Goal: Find specific page/section: Find specific page/section

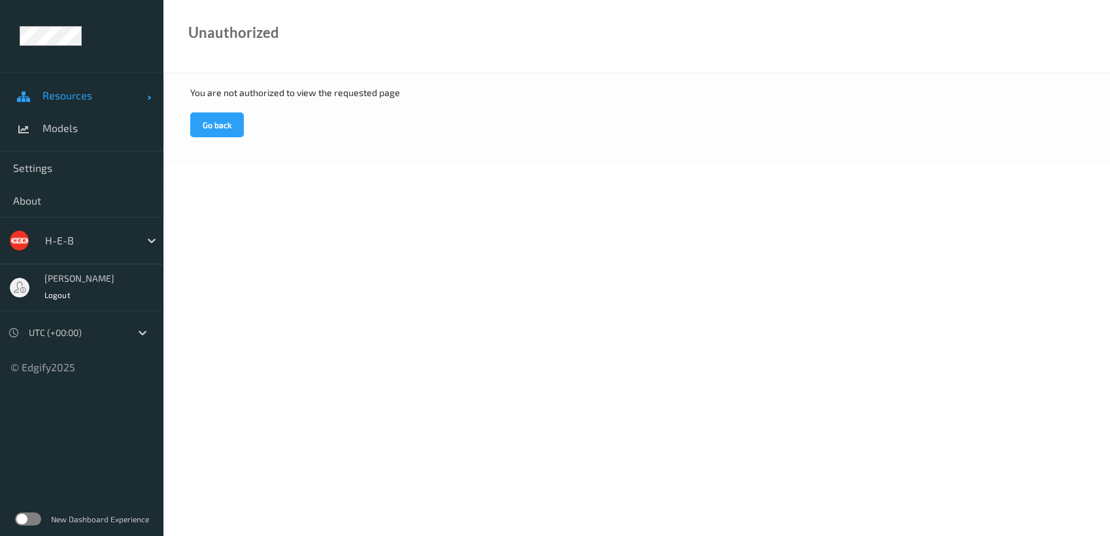
click at [75, 91] on span "Resources" at bounding box center [95, 95] width 105 height 13
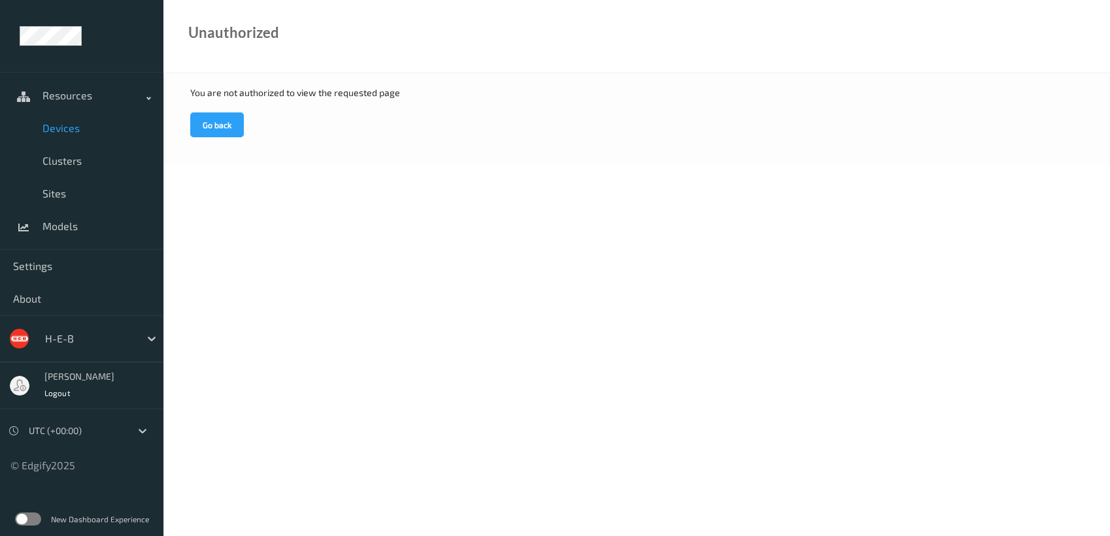
click at [78, 122] on span "Devices" at bounding box center [97, 128] width 108 height 13
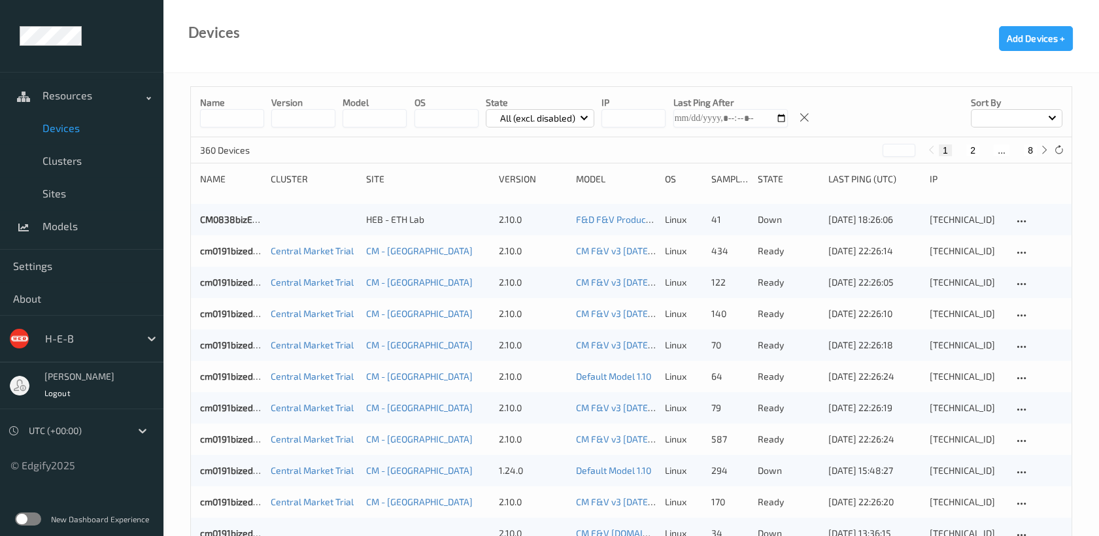
click at [997, 116] on div at bounding box center [1017, 118] width 92 height 18
click at [1000, 152] on p "Name" at bounding box center [1017, 148] width 90 height 23
click at [975, 147] on button "2" at bounding box center [972, 151] width 13 height 12
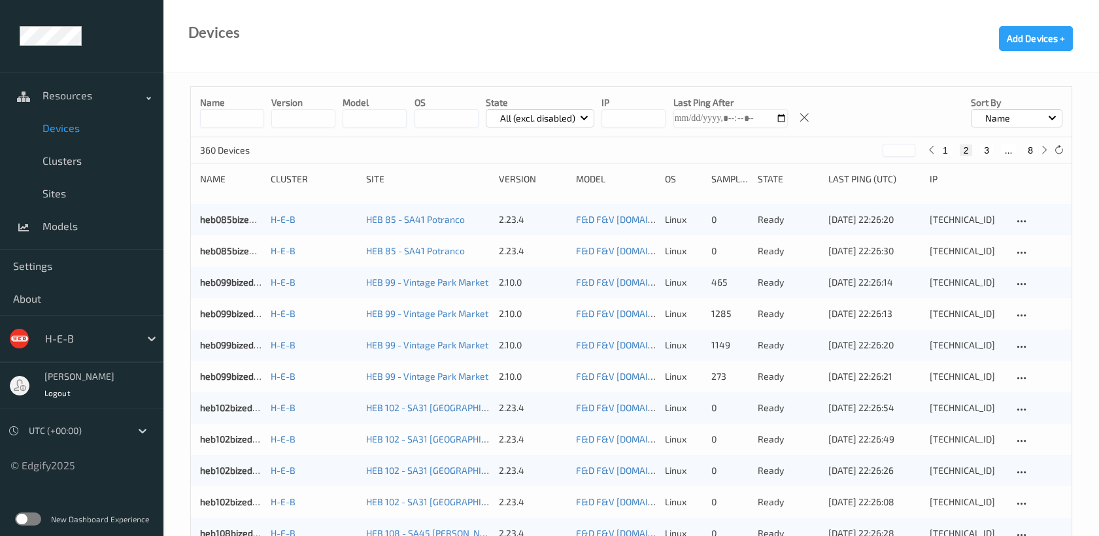
click at [985, 145] on button "3" at bounding box center [986, 151] width 13 height 12
click at [994, 149] on button "4" at bounding box center [995, 151] width 13 height 12
type input "*"
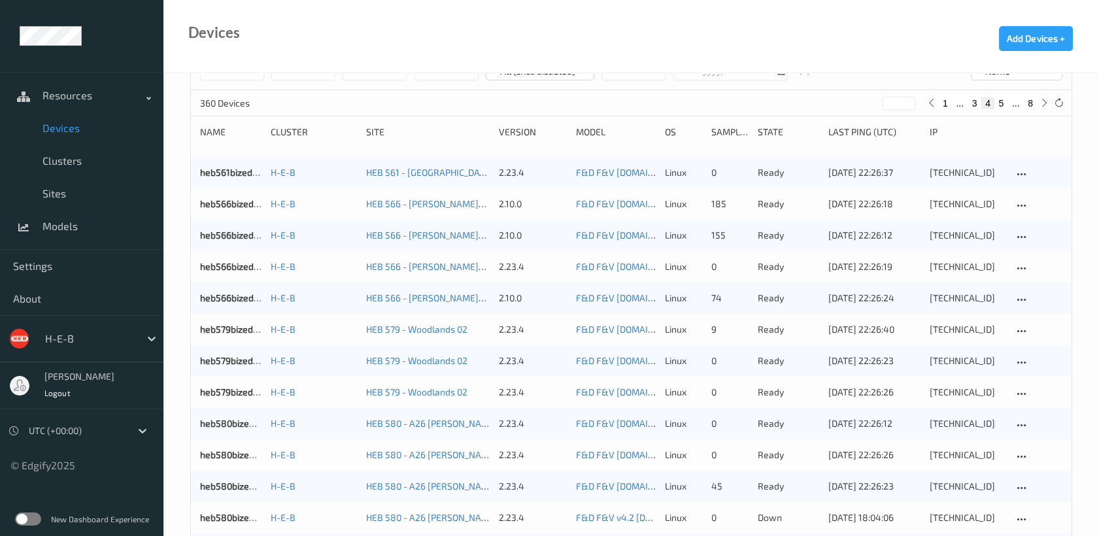
scroll to position [73, 0]
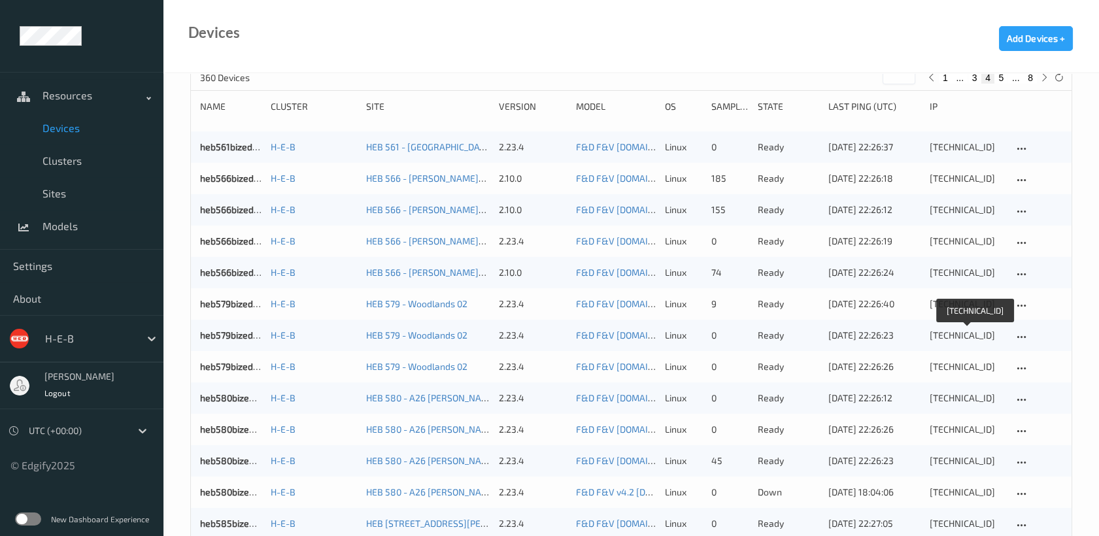
click at [962, 331] on div "[TECHNICAL_ID]" at bounding box center [967, 335] width 74 height 13
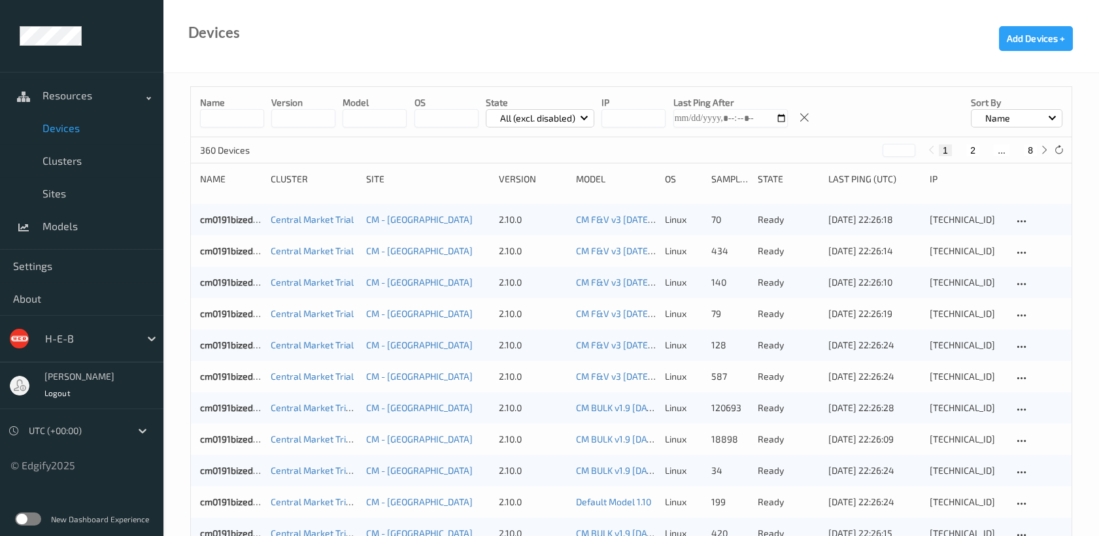
click at [967, 146] on button "2" at bounding box center [972, 151] width 13 height 12
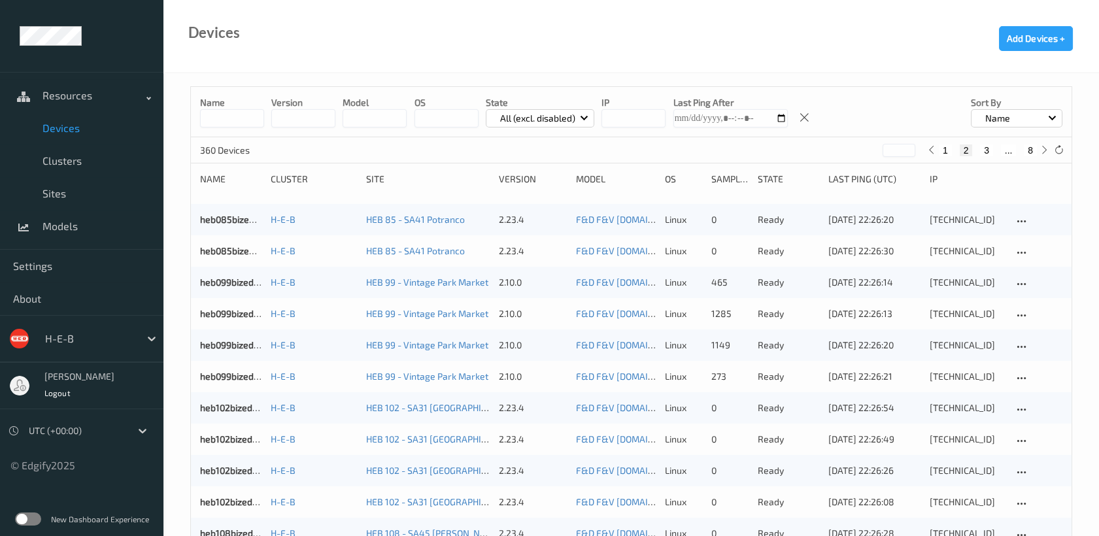
click at [991, 152] on button "3" at bounding box center [986, 151] width 13 height 12
click at [992, 148] on button "4" at bounding box center [995, 151] width 13 height 12
type input "*"
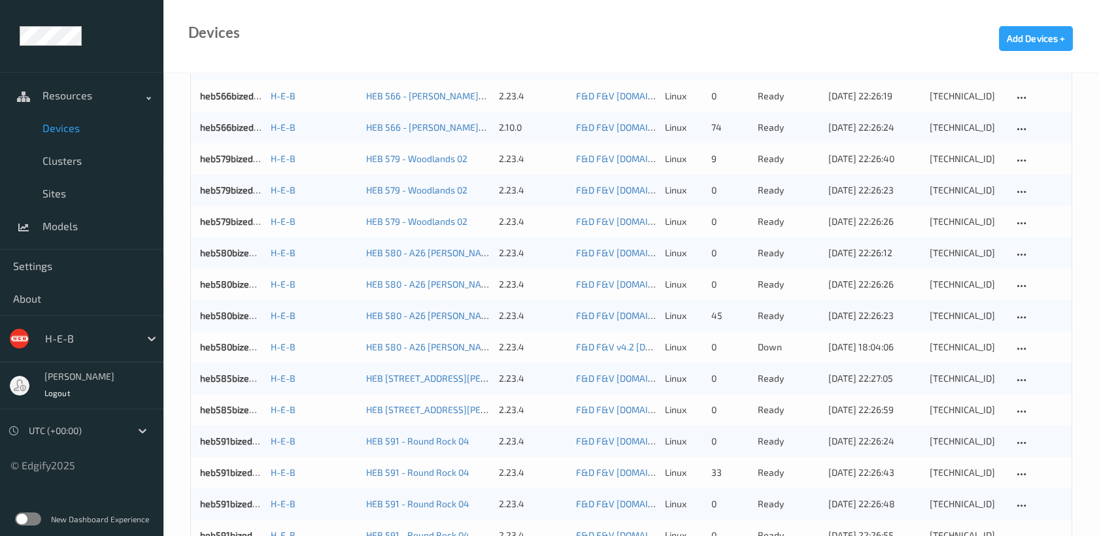
scroll to position [145, 0]
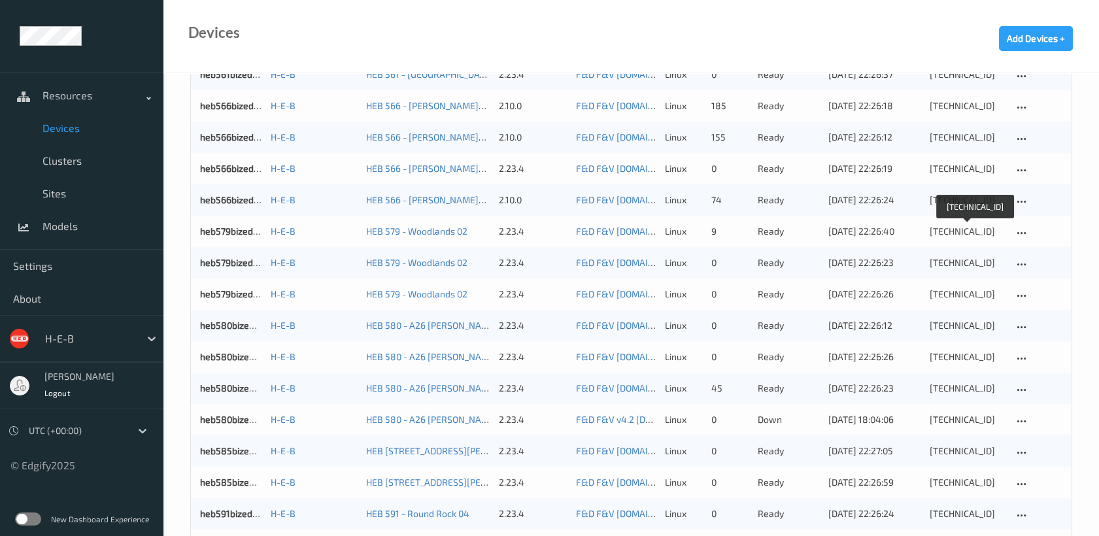
click at [946, 232] on div "[TECHNICAL_ID]" at bounding box center [967, 231] width 74 height 13
